Goal: Task Accomplishment & Management: Use online tool/utility

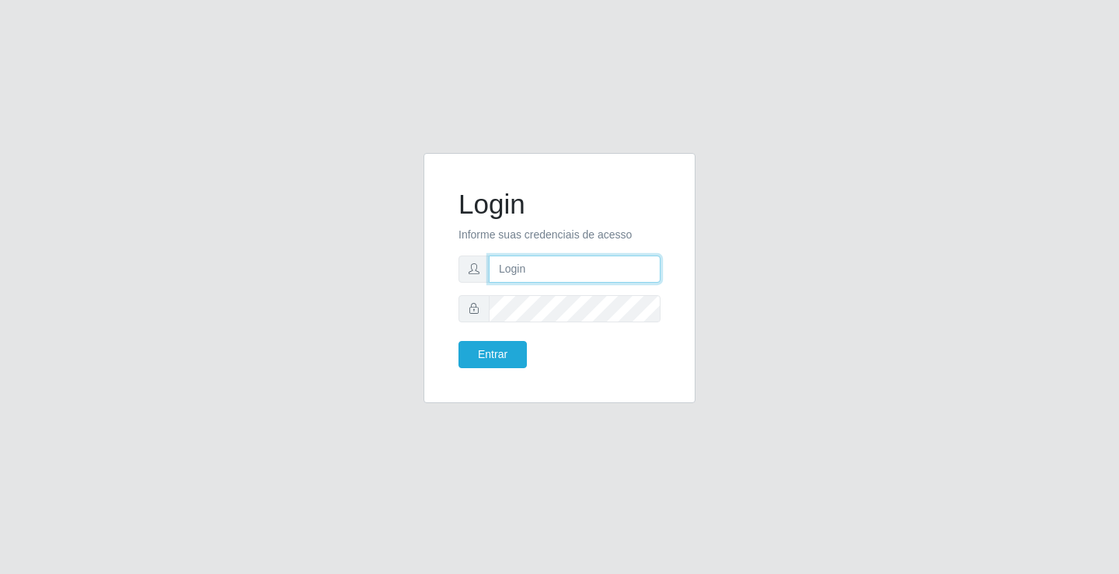
click at [523, 262] on input "text" at bounding box center [575, 269] width 172 height 27
type input "paulo@ideal"
click at [509, 353] on button "Entrar" at bounding box center [492, 354] width 68 height 27
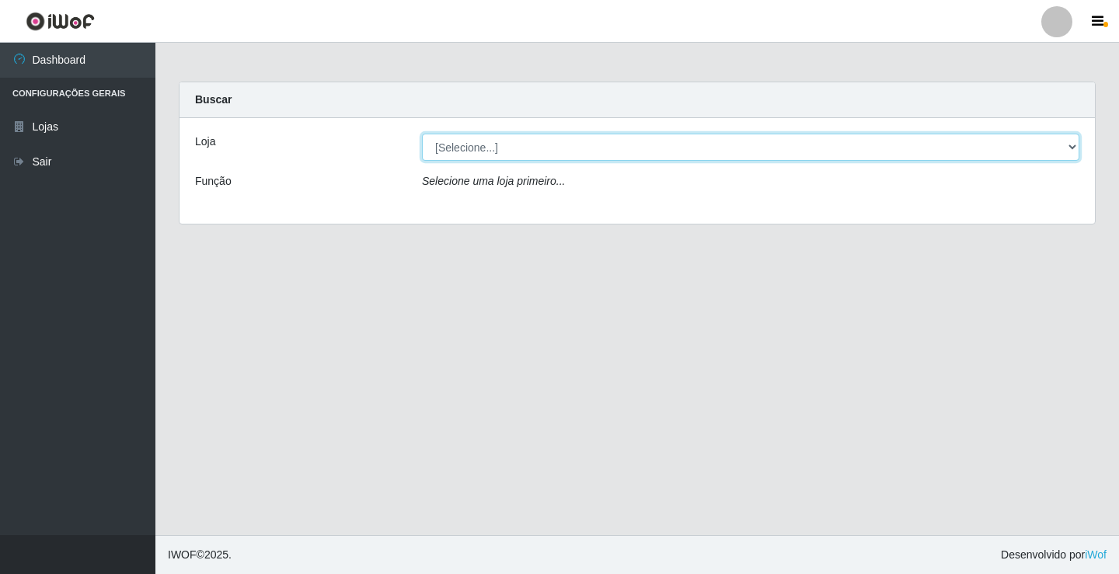
click at [472, 144] on select "[Selecione...] Ideal - Conceição" at bounding box center [750, 147] width 657 height 27
select select "231"
click at [422, 134] on select "[Selecione...] Ideal - Conceição" at bounding box center [750, 147] width 657 height 27
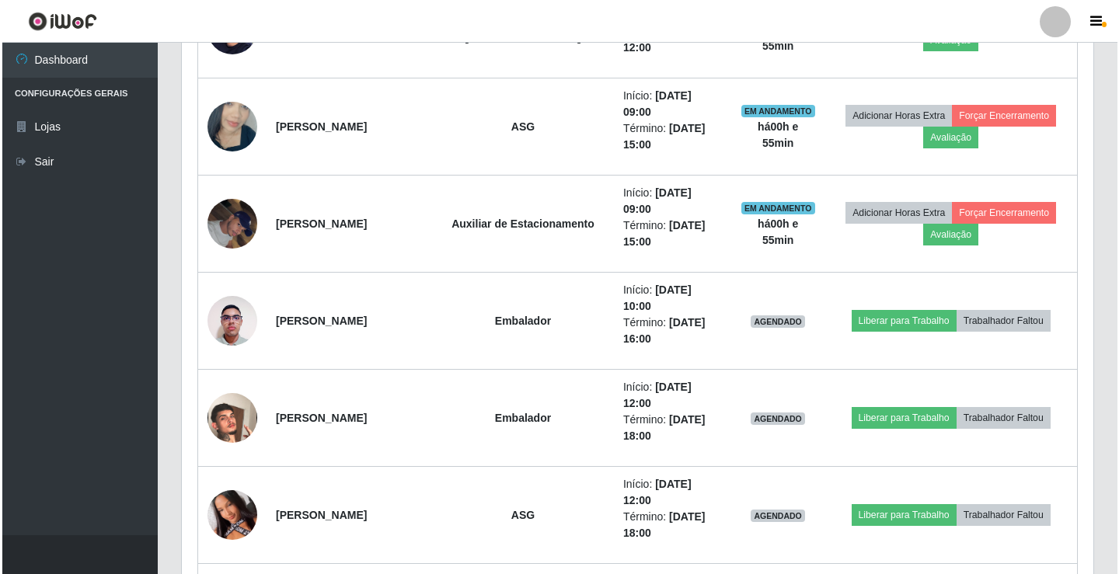
scroll to position [932, 0]
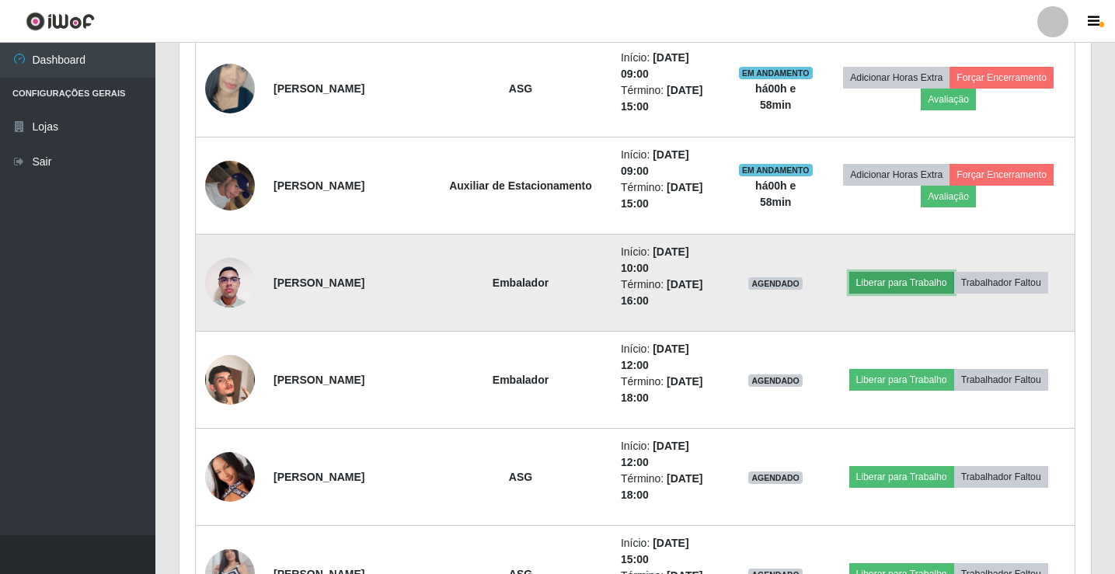
click at [897, 280] on button "Liberar para Trabalho" at bounding box center [901, 283] width 105 height 22
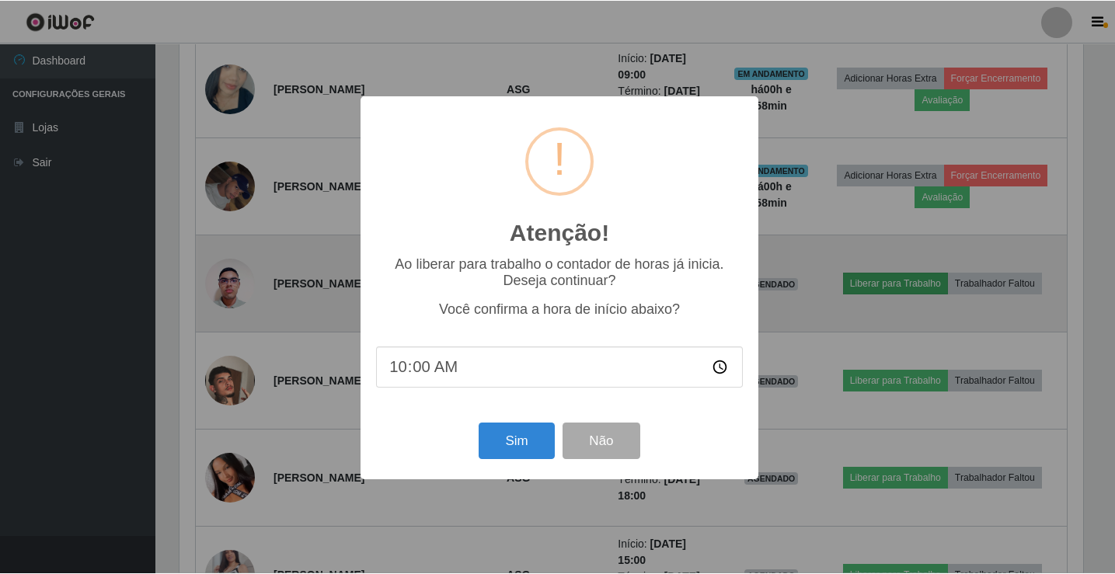
scroll to position [322, 904]
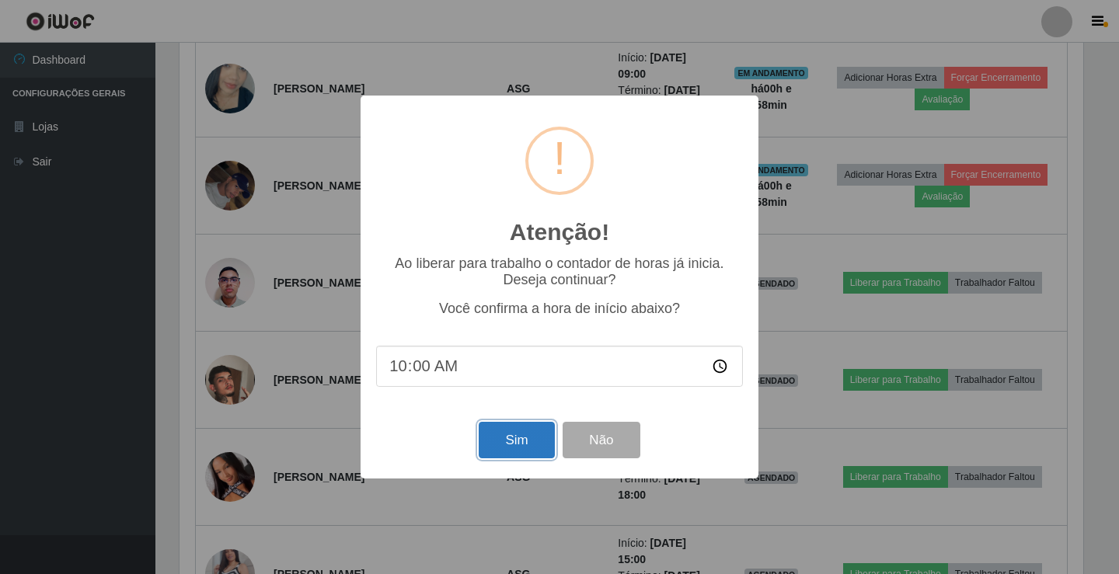
click at [503, 444] on button "Sim" at bounding box center [516, 440] width 75 height 37
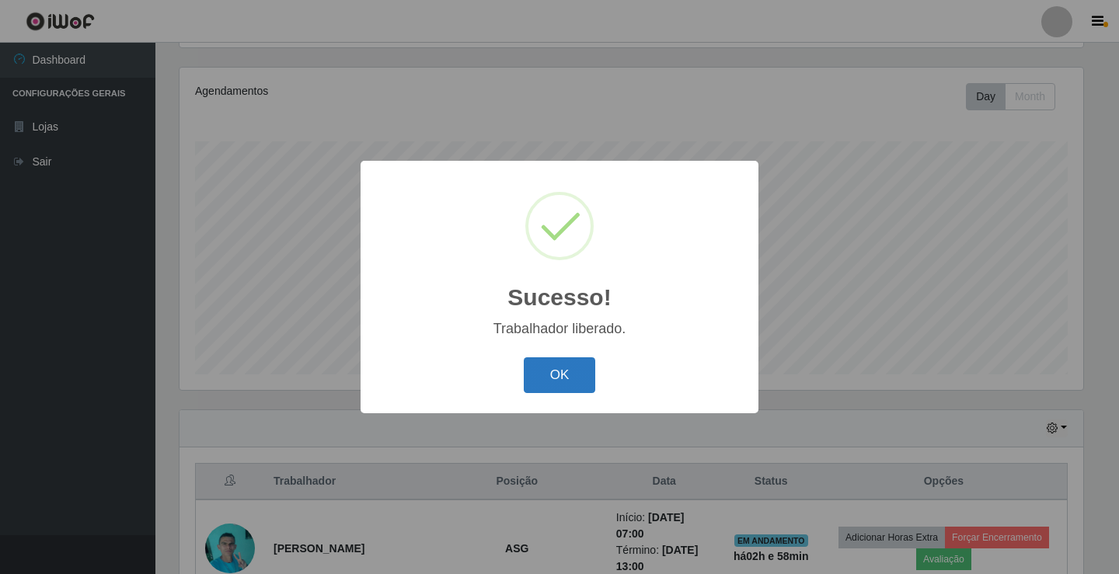
click at [581, 376] on button "OK" at bounding box center [560, 375] width 72 height 37
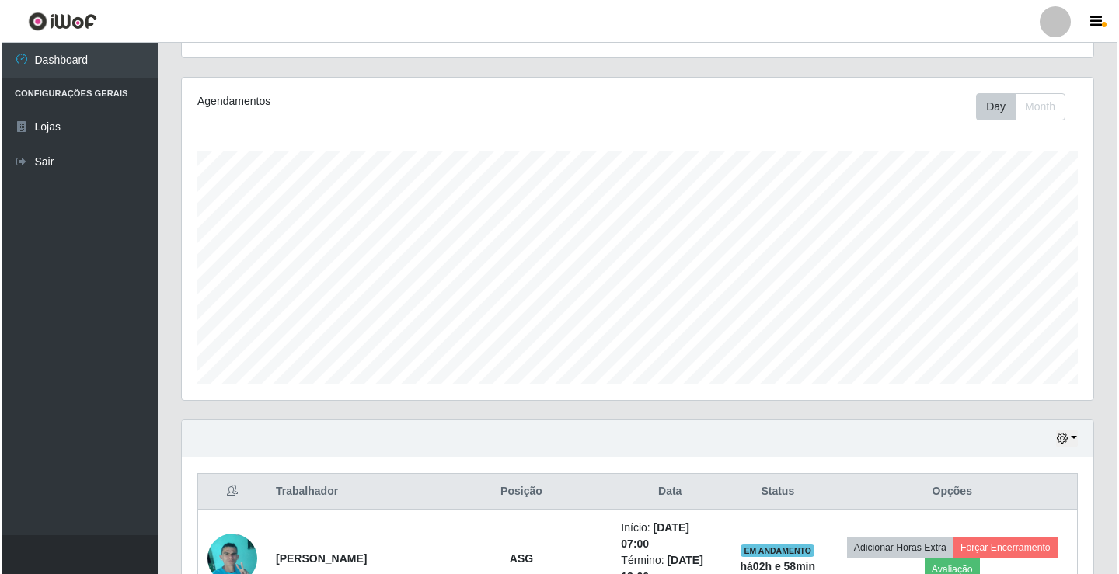
scroll to position [0, 0]
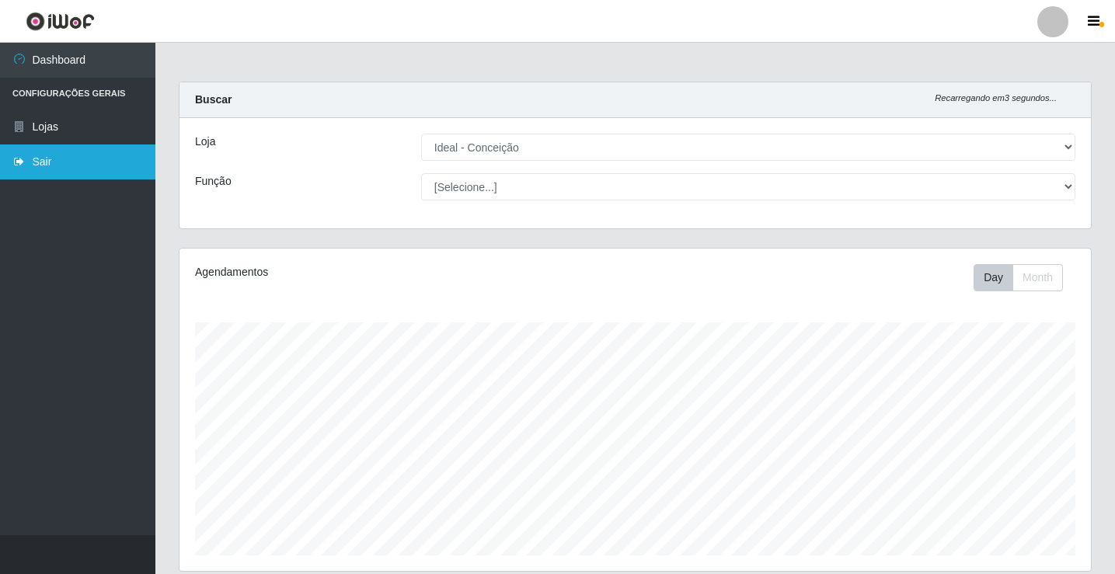
click at [79, 157] on link "Sair" at bounding box center [77, 162] width 155 height 35
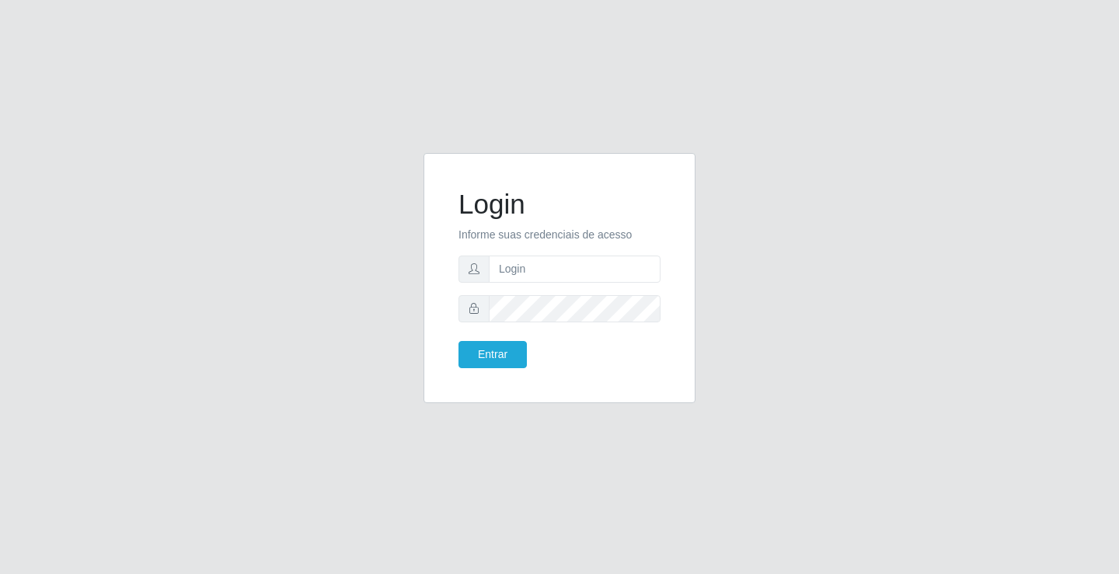
drag, startPoint x: 0, startPoint y: 0, endPoint x: 526, endPoint y: 94, distance: 534.4
click at [526, 94] on div "Login Informe suas credenciais de acesso Entrar" at bounding box center [559, 287] width 1119 height 574
drag, startPoint x: 847, startPoint y: 2, endPoint x: 621, endPoint y: 76, distance: 238.1
click at [621, 76] on div "Login Informe suas credenciais de acesso Entrar" at bounding box center [559, 287] width 1119 height 574
